Goal: Information Seeking & Learning: Check status

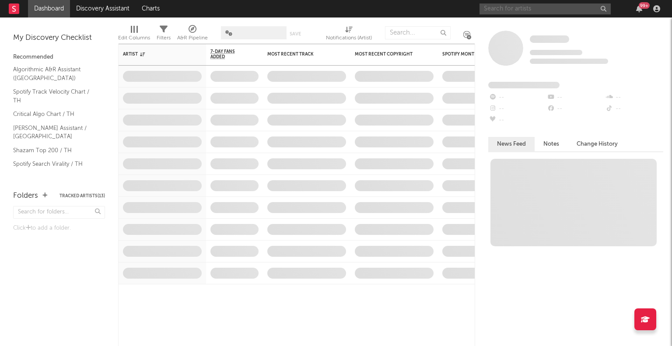
click at [515, 7] on input "text" at bounding box center [545, 9] width 131 height 11
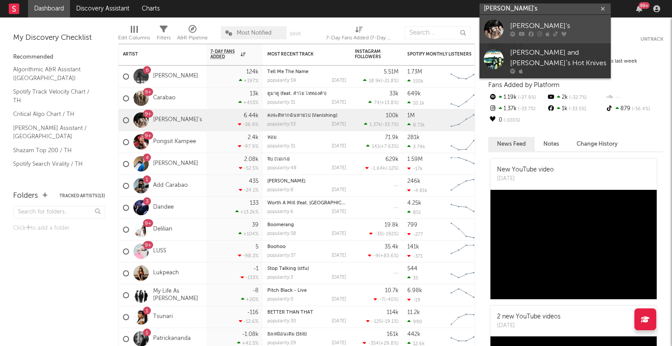
type input "AYLA's"
click at [497, 28] on div at bounding box center [494, 29] width 20 height 20
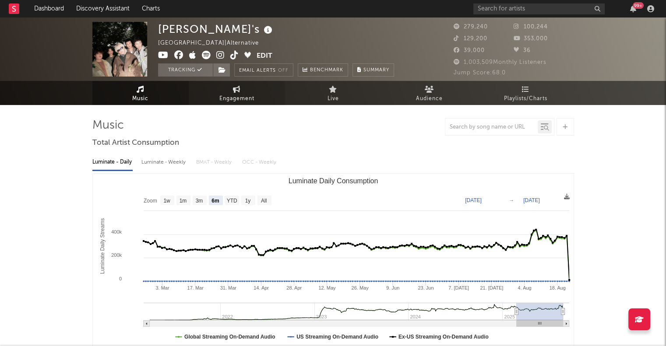
click at [239, 91] on icon at bounding box center [236, 89] width 7 height 7
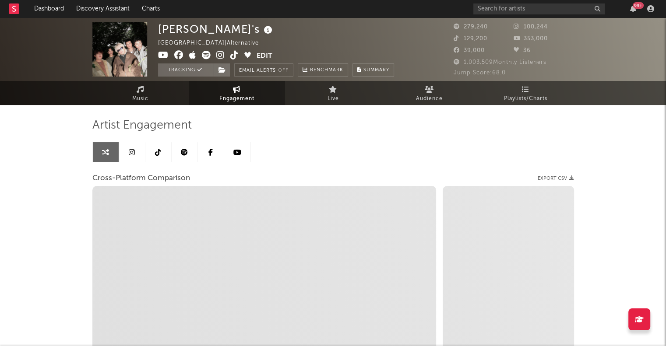
select select "1w"
click at [158, 154] on icon at bounding box center [158, 152] width 6 height 7
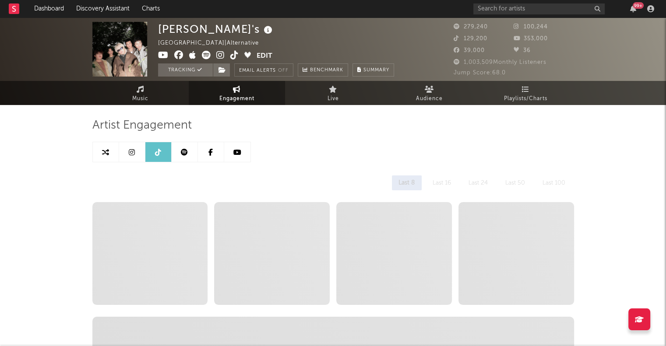
select select "6m"
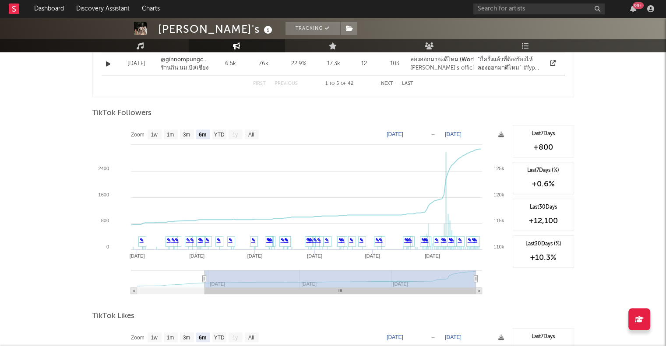
scroll to position [789, 0]
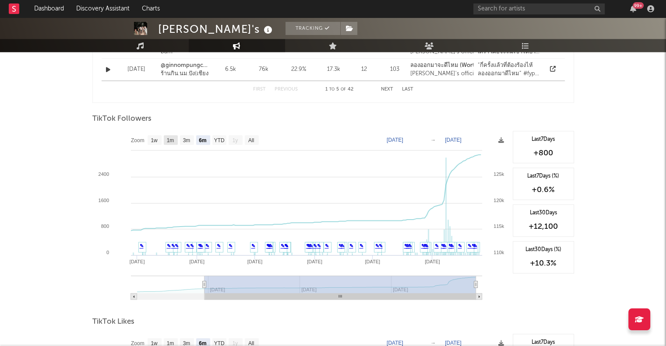
click at [168, 142] on text "1m" at bounding box center [169, 140] width 7 height 6
select select "1m"
type input "2025-07-26"
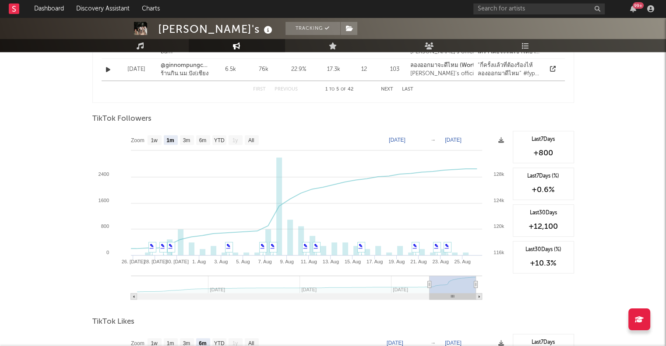
click at [161, 145] on rect at bounding box center [300, 218] width 416 height 175
click at [153, 137] on text "1w" at bounding box center [154, 140] width 7 height 6
select select "1w"
type input "2025-08-20"
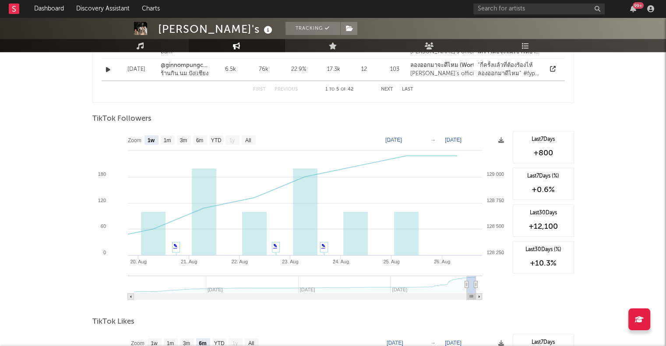
click at [167, 144] on rect at bounding box center [300, 218] width 416 height 175
click at [163, 140] on text "1m" at bounding box center [166, 140] width 7 height 6
select select "1m"
type input "2025-07-26"
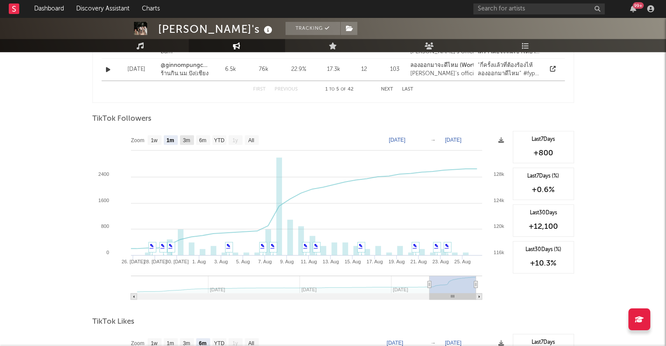
click at [186, 141] on text "3m" at bounding box center [186, 140] width 7 height 6
select select "3m"
type input "2025-05-26"
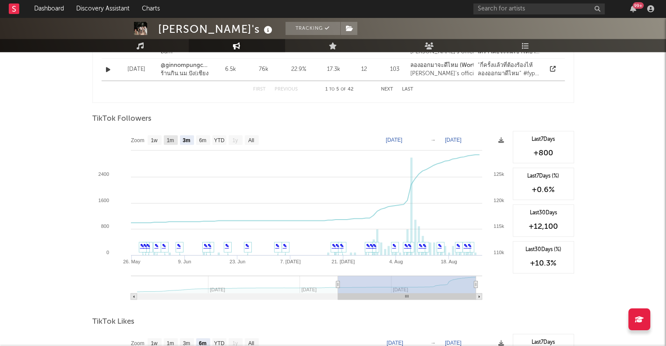
click at [172, 139] on text "1m" at bounding box center [169, 140] width 7 height 6
select select "1m"
type input "2025-07-26"
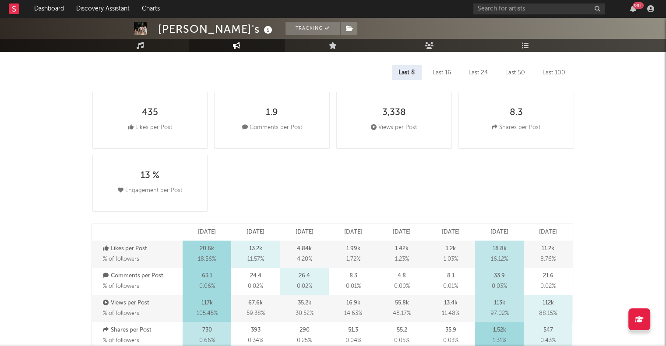
scroll to position [111, 0]
